Goal: Complete application form

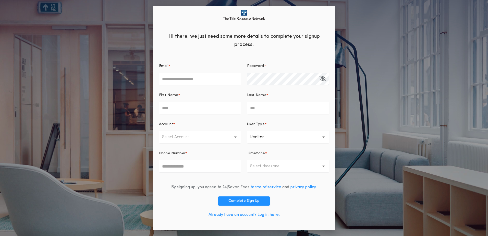
click at [400, 71] on div "**********" at bounding box center [244, 118] width 488 height 236
click at [108, 58] on div "**********" at bounding box center [244, 118] width 488 height 236
click at [65, 88] on div "**********" at bounding box center [244, 118] width 488 height 236
